Goal: Information Seeking & Learning: Learn about a topic

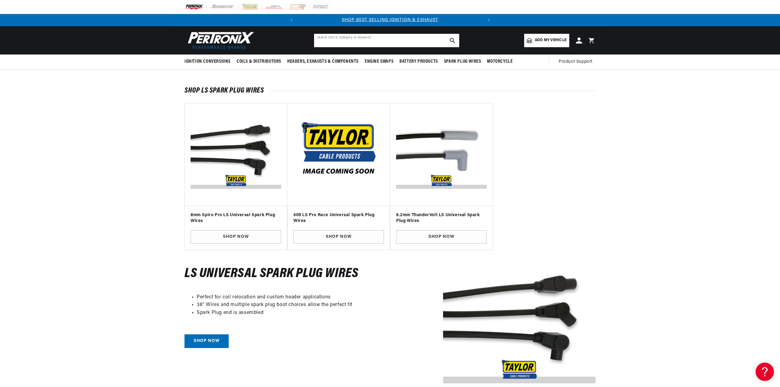
click at [407, 40] on input "text" at bounding box center [386, 40] width 145 height 13
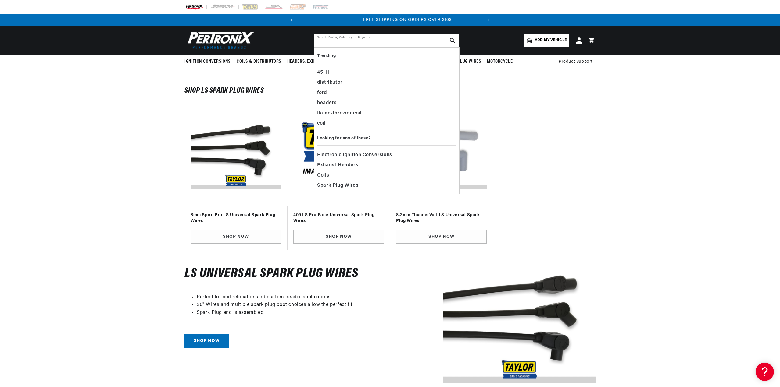
scroll to position [0, 185]
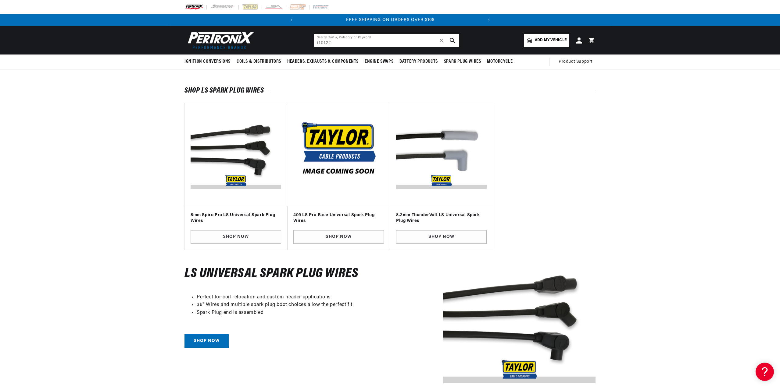
type input "t10122"
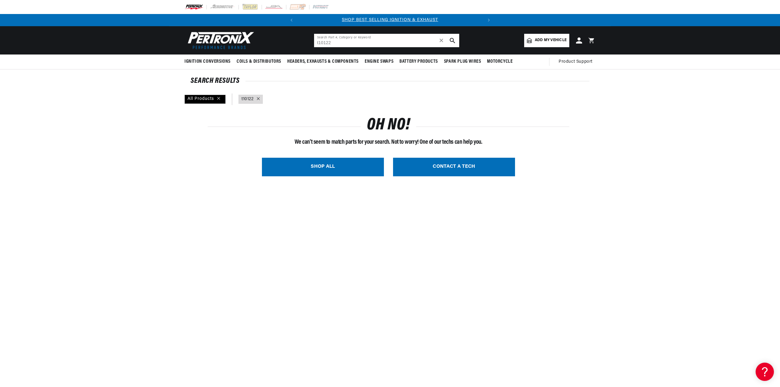
click at [340, 42] on input "t10122" at bounding box center [386, 40] width 145 height 13
type input "t10121"
click at [440, 41] on span "✕" at bounding box center [441, 41] width 5 height 0
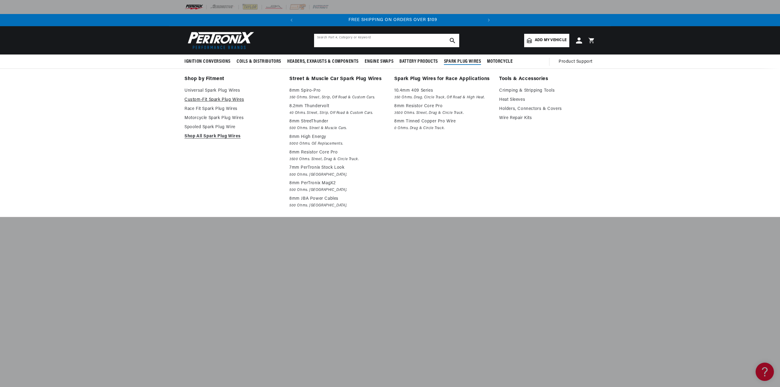
scroll to position [0, 185]
click at [214, 102] on link "Custom-Fit Spark Plug Wires" at bounding box center [232, 99] width 96 height 7
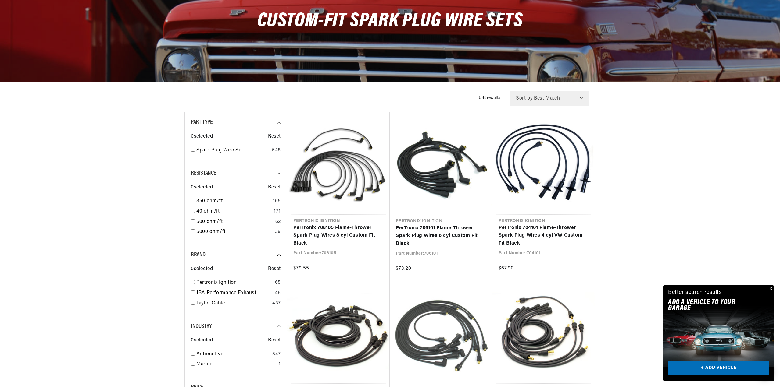
scroll to position [91, 0]
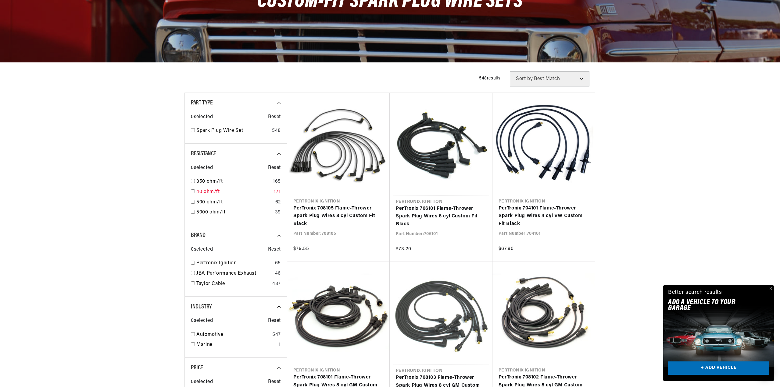
click at [194, 191] on input "checkbox" at bounding box center [193, 192] width 4 height 4
checkbox input "true"
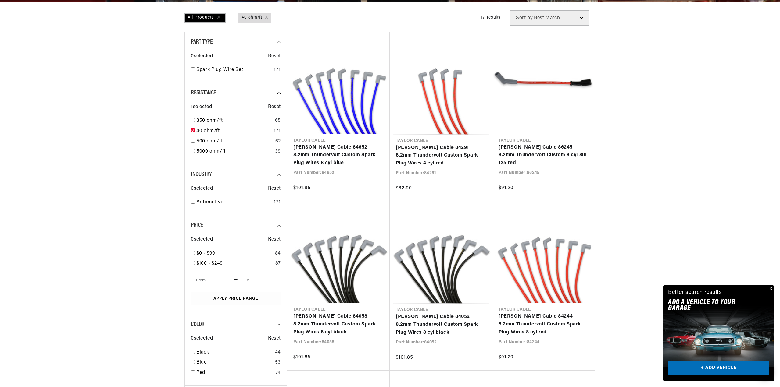
scroll to position [0, 185]
click at [528, 155] on link "[PERSON_NAME] Cable 86245 8.2mm Thundervolt Custom 8 cyl 8in 135 red" at bounding box center [543, 155] width 90 height 23
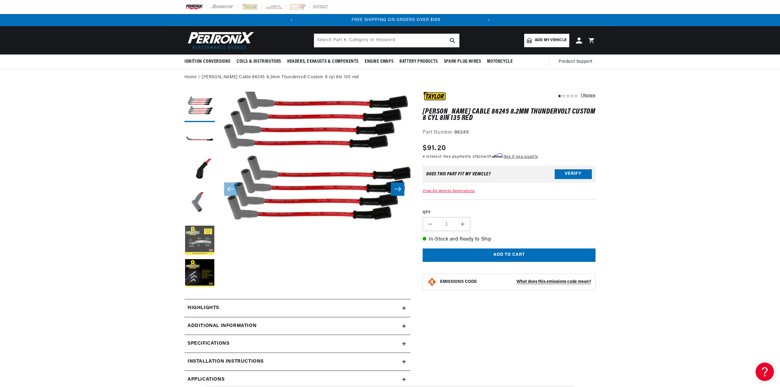
scroll to position [0, 185]
click at [206, 248] on button "Load image 5 in gallery view" at bounding box center [199, 241] width 30 height 30
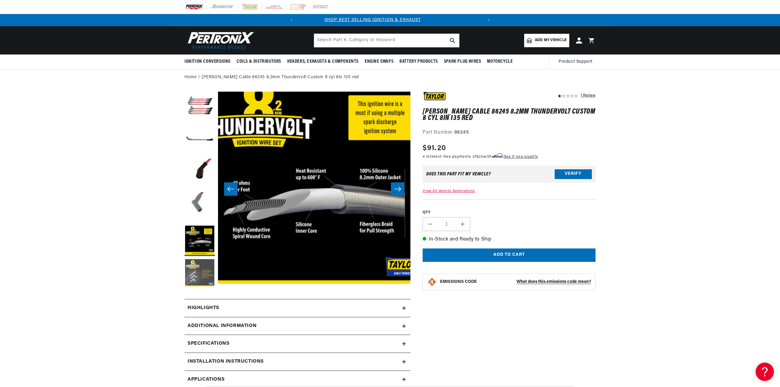
scroll to position [0, 0]
click at [205, 266] on button "Load image 6 in gallery view" at bounding box center [199, 274] width 30 height 30
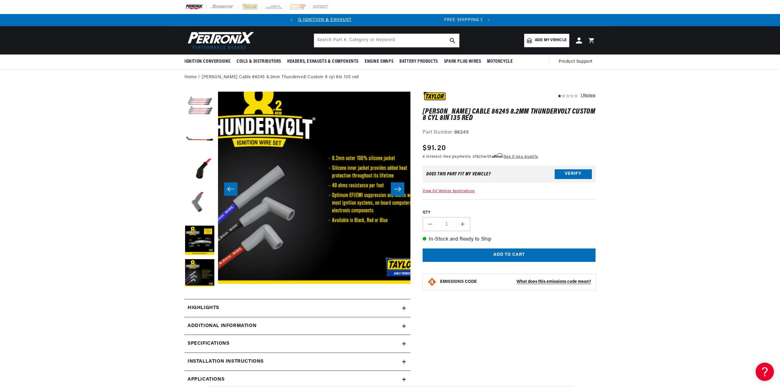
scroll to position [0, 2]
click at [193, 115] on button "Load image 1 in gallery view" at bounding box center [199, 107] width 30 height 30
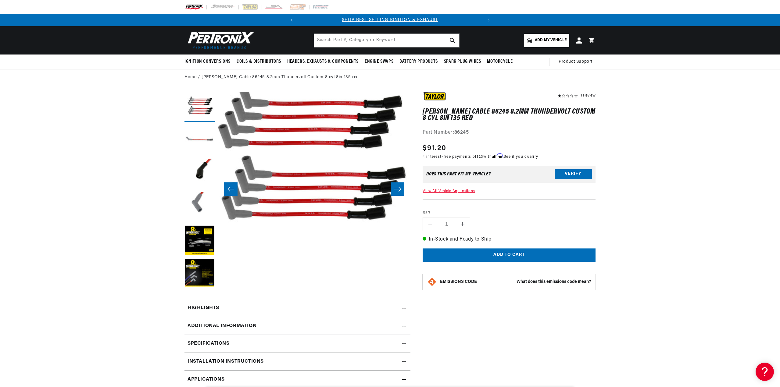
scroll to position [0, 0]
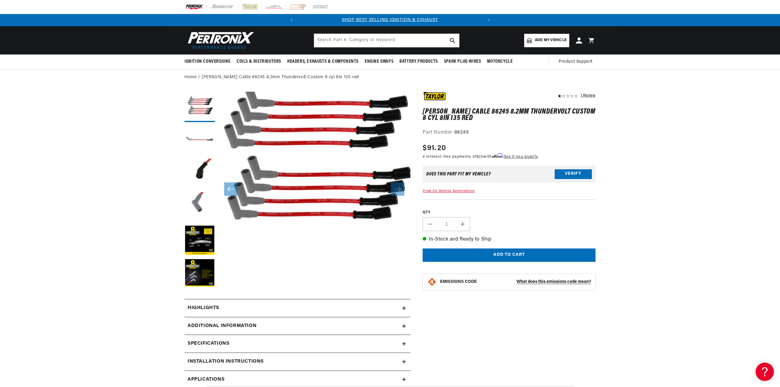
click at [198, 139] on button "Load image 2 in gallery view" at bounding box center [199, 140] width 30 height 30
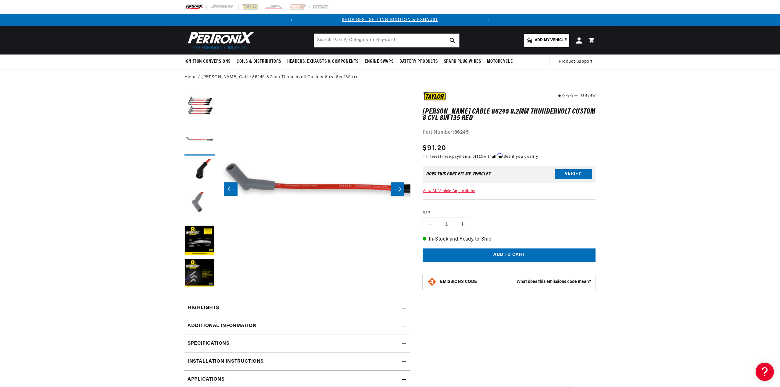
scroll to position [0, 192]
click at [197, 112] on button "Load image 1 in gallery view" at bounding box center [199, 107] width 30 height 30
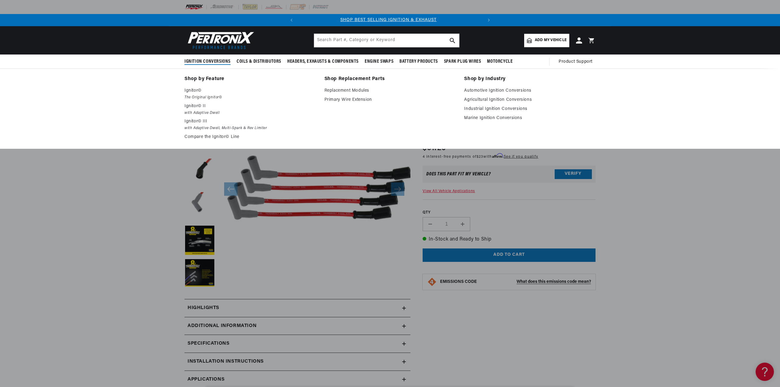
scroll to position [0, 0]
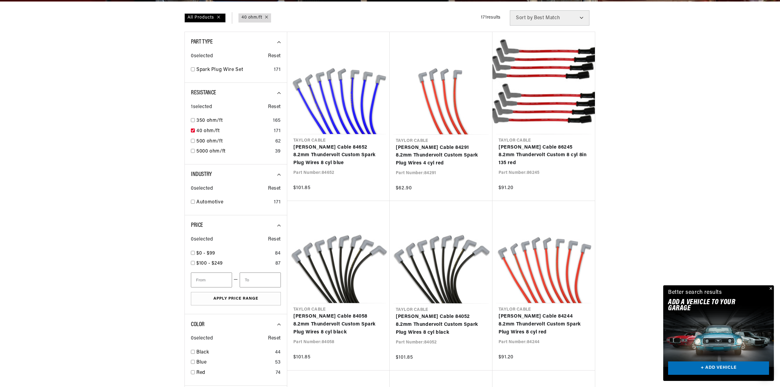
click at [771, 290] on button "Close" at bounding box center [769, 289] width 7 height 7
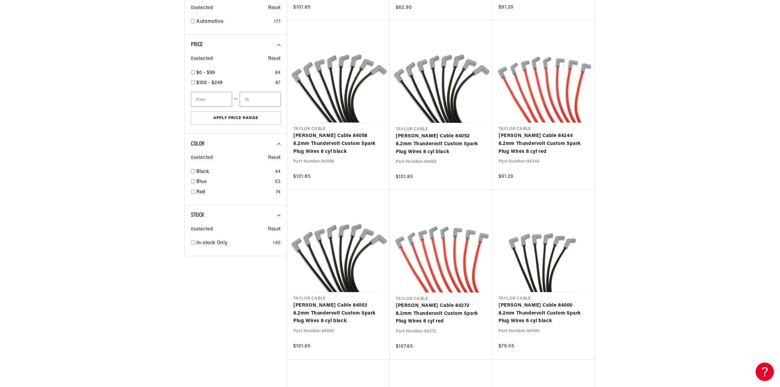
scroll to position [366, 0]
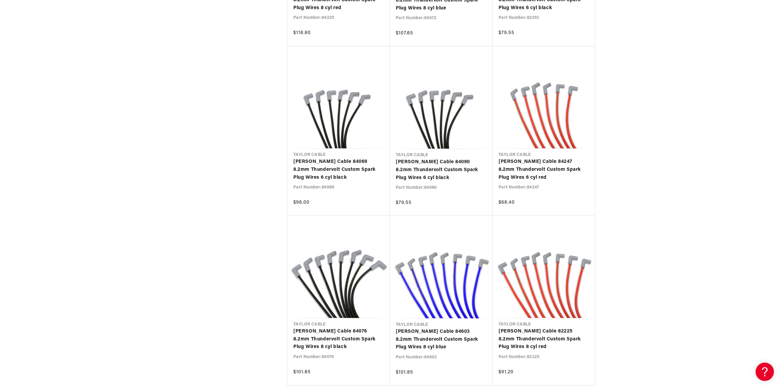
scroll to position [1158, 0]
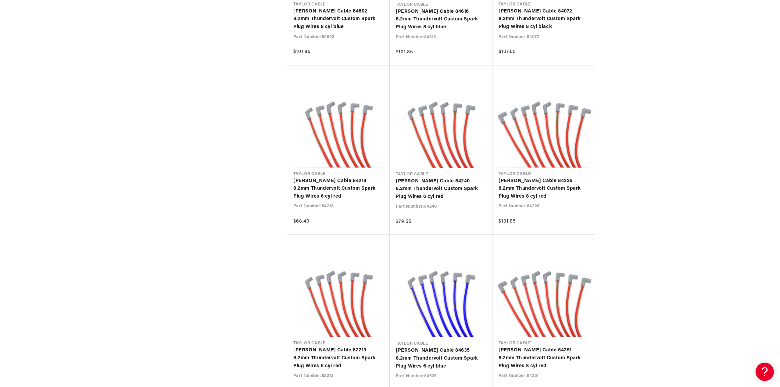
scroll to position [0, 185]
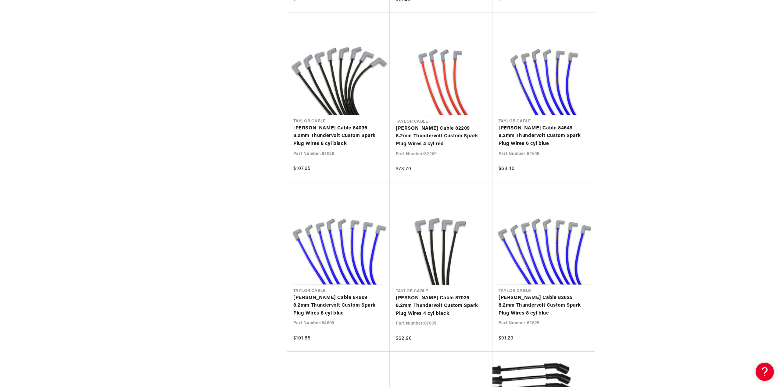
scroll to position [0, 185]
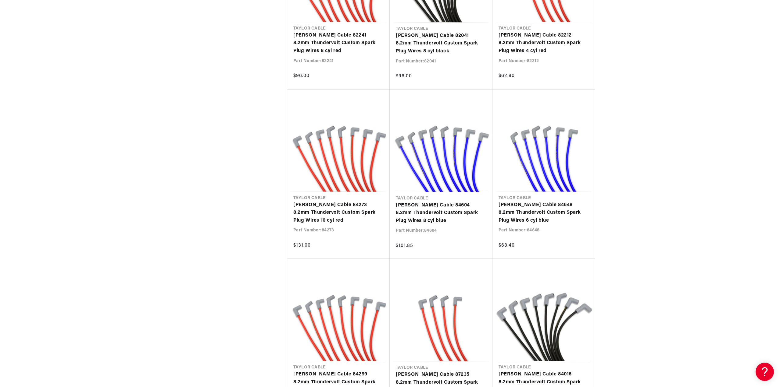
scroll to position [0, 185]
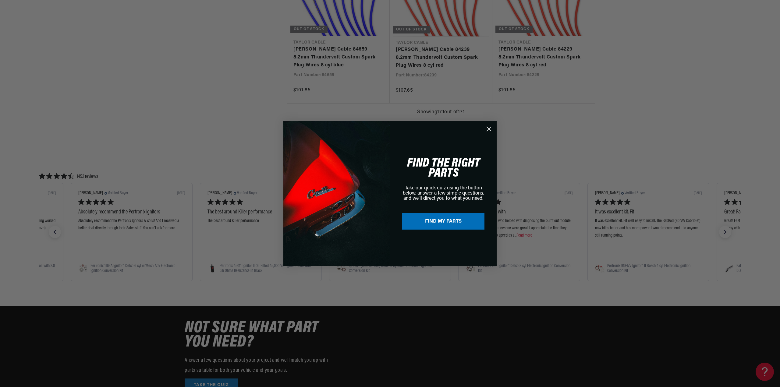
click at [492, 130] on circle "Close dialog" at bounding box center [489, 129] width 10 height 10
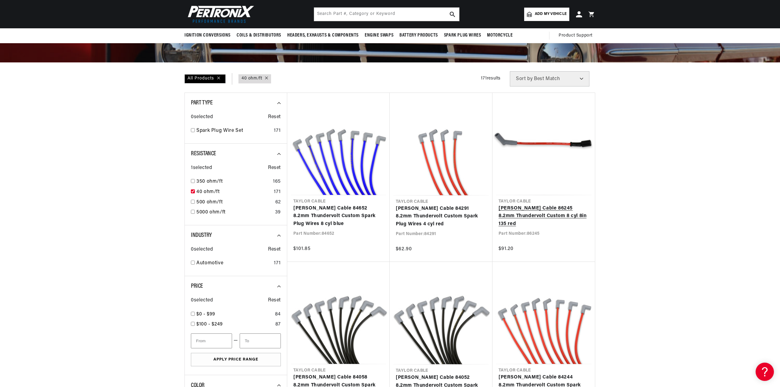
click at [536, 214] on link "[PERSON_NAME] Cable 86245 8.2mm Thundervolt Custom 8 cyl 8in 135 red" at bounding box center [543, 216] width 90 height 23
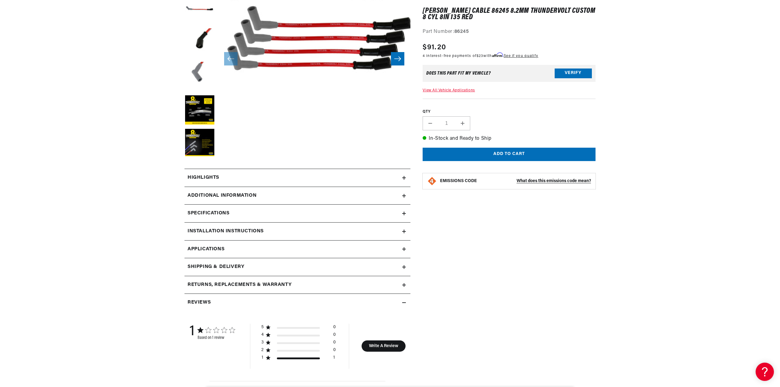
scroll to position [183, 0]
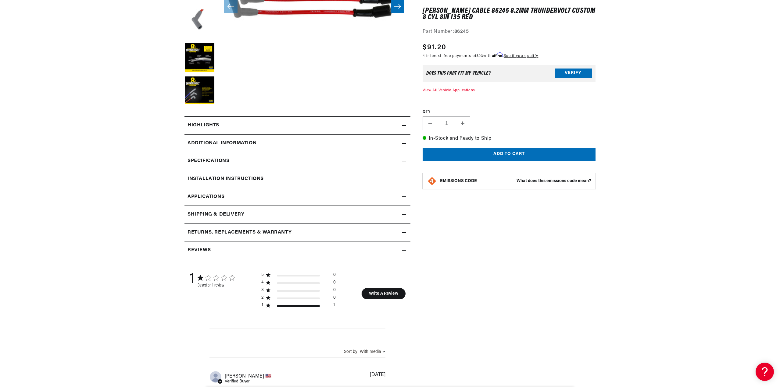
click at [404, 127] on icon at bounding box center [404, 126] width 0 height 4
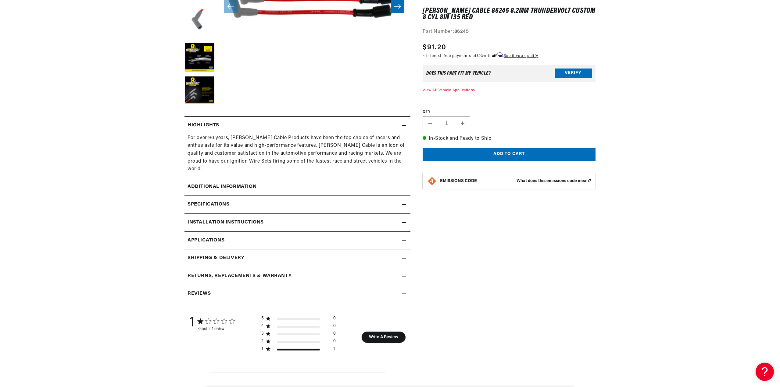
scroll to position [0, 185]
click at [405, 185] on summary "Additional Information" at bounding box center [297, 187] width 226 height 18
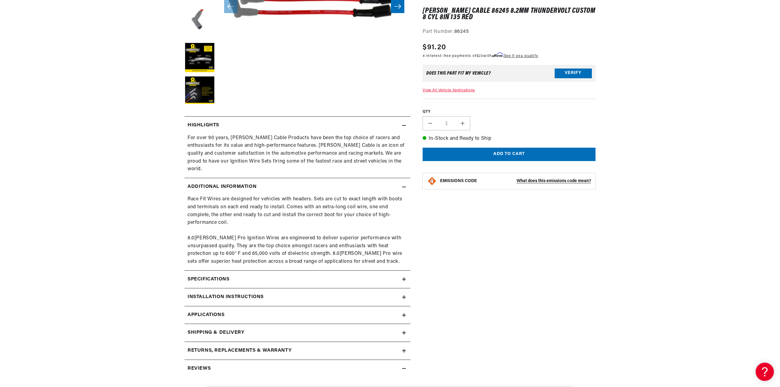
click at [403, 271] on summary "Specifications" at bounding box center [297, 280] width 226 height 18
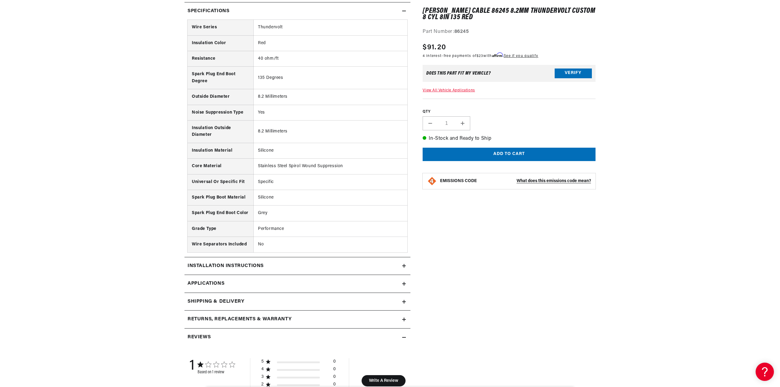
scroll to position [457, 0]
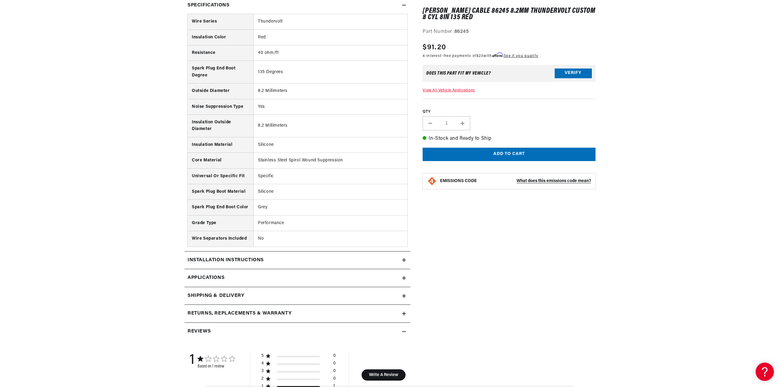
click at [406, 276] on icon at bounding box center [404, 278] width 4 height 4
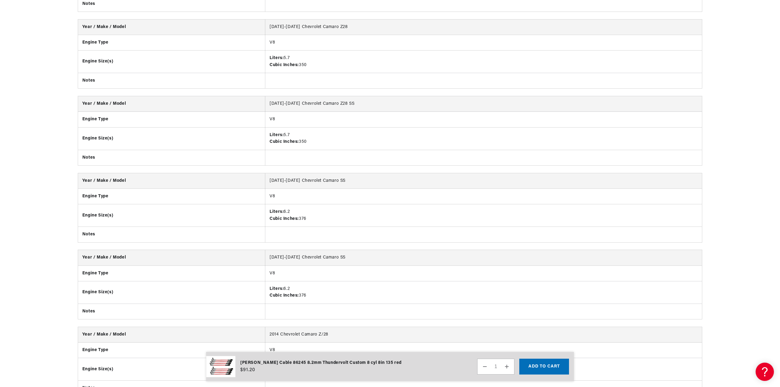
scroll to position [0, 185]
drag, startPoint x: 290, startPoint y: 228, endPoint x: 196, endPoint y: 184, distance: 103.3
click at [101, 176] on tbody "Year / Make / Model [DATE]-[DATE] Chevrolet Camaro SS Engine Type V8 Engine Siz…" at bounding box center [390, 207] width 624 height 69
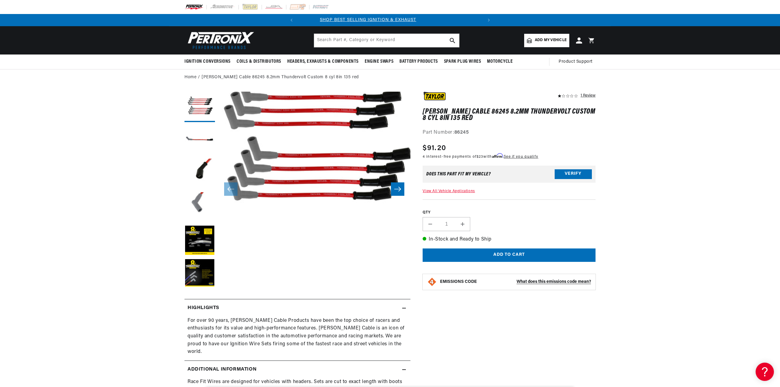
scroll to position [0, 0]
click at [202, 173] on button "Load image 3 in gallery view" at bounding box center [199, 174] width 30 height 30
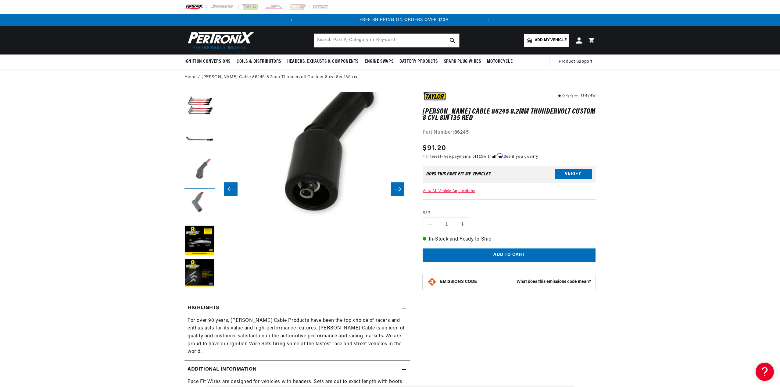
scroll to position [0, 185]
click at [202, 203] on button "Load image 4 in gallery view" at bounding box center [199, 207] width 30 height 30
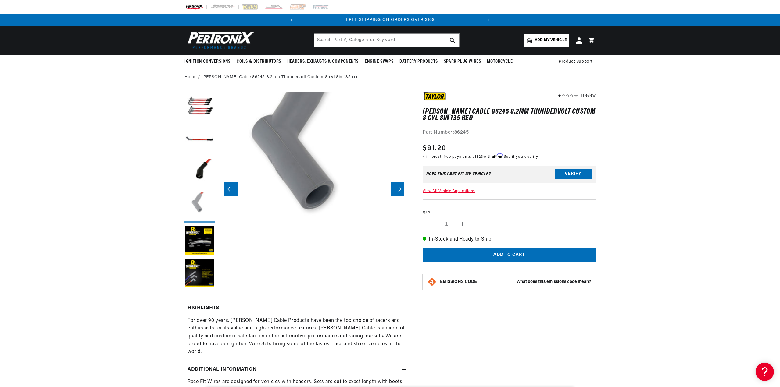
scroll to position [19, 577]
click at [199, 175] on button "Load image 3 in gallery view" at bounding box center [199, 174] width 30 height 30
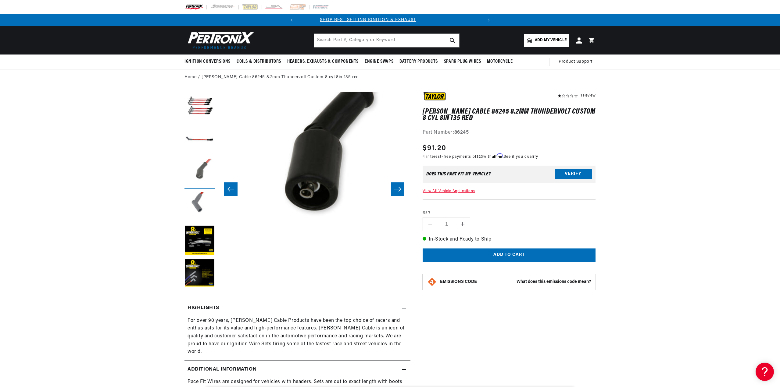
scroll to position [0, 0]
click at [198, 246] on button "Load image 5 in gallery view" at bounding box center [199, 241] width 30 height 30
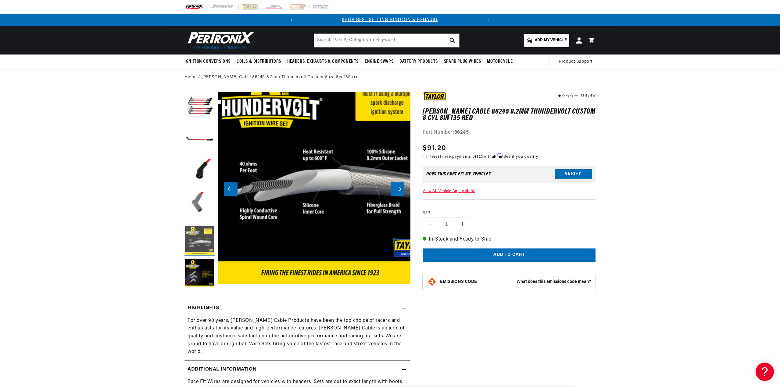
scroll to position [19, 770]
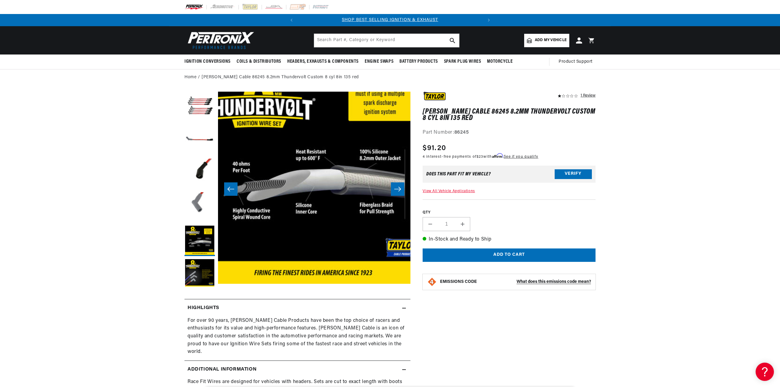
click at [201, 106] on button "Load image 1 in gallery view" at bounding box center [199, 107] width 30 height 30
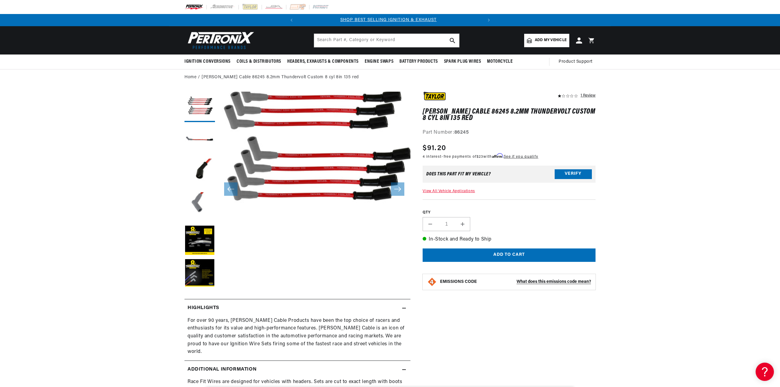
scroll to position [0, 0]
